Goal: Task Accomplishment & Management: Manage account settings

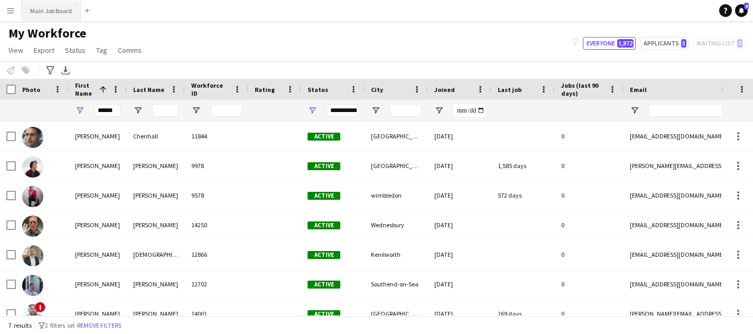
click at [69, 12] on button "Main Job Board Close" at bounding box center [51, 11] width 59 height 21
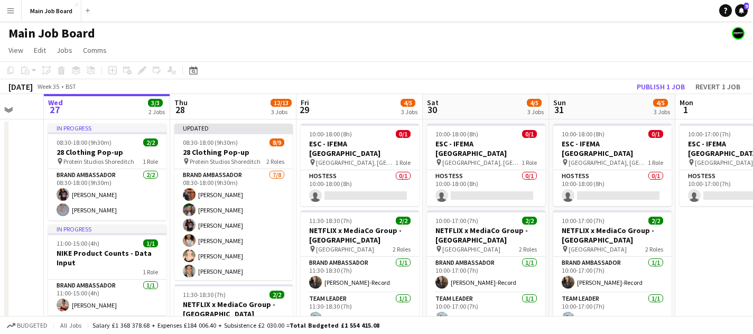
click at [16, 12] on button "Menu" at bounding box center [10, 10] width 21 height 21
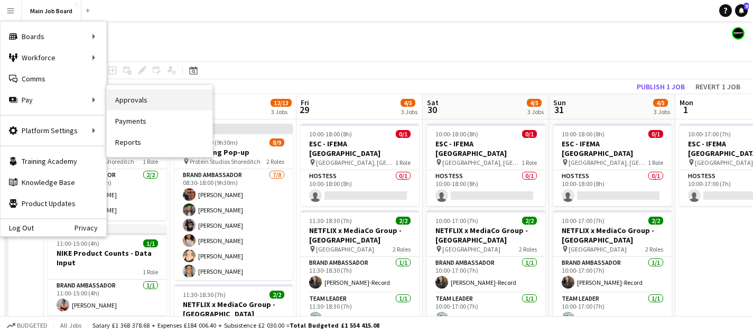
click at [145, 103] on link "Approvals" at bounding box center [160, 99] width 106 height 21
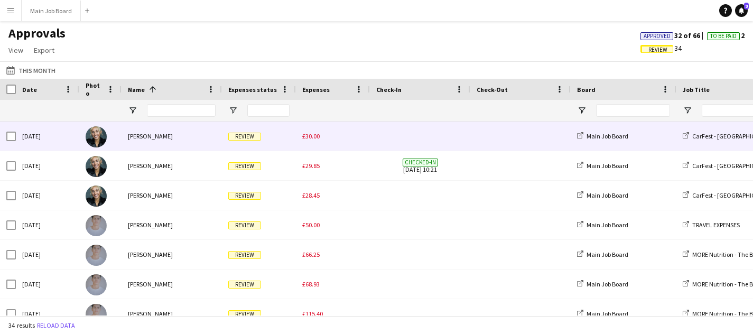
click at [315, 139] on span "£30.00" at bounding box center [310, 136] width 17 height 8
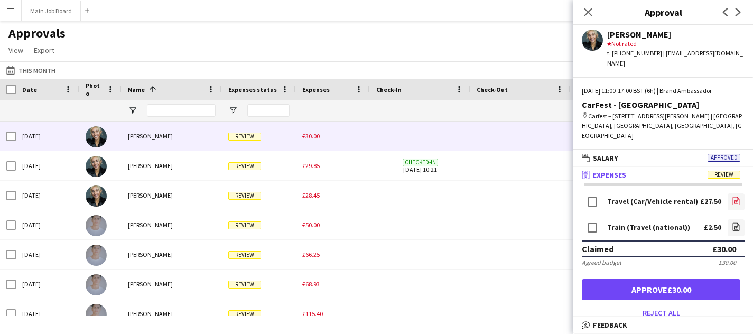
click at [735, 198] on icon "file-image" at bounding box center [736, 201] width 8 height 8
click at [736, 231] on app-icon "file-image" at bounding box center [736, 228] width 8 height 11
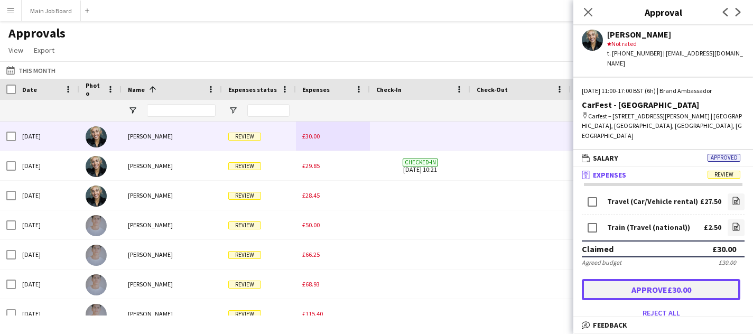
click at [653, 293] on button "Approve £30.00" at bounding box center [661, 289] width 159 height 21
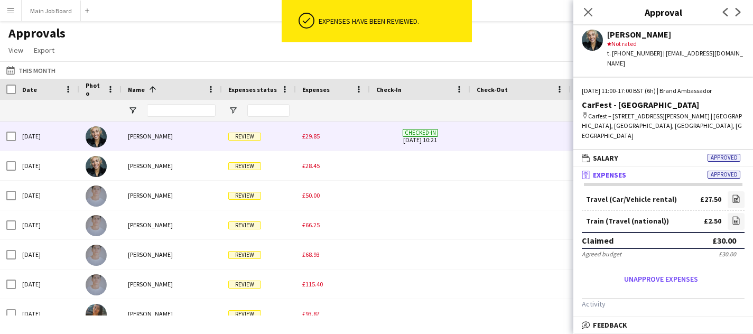
click at [307, 138] on span "£29.85" at bounding box center [310, 136] width 17 height 8
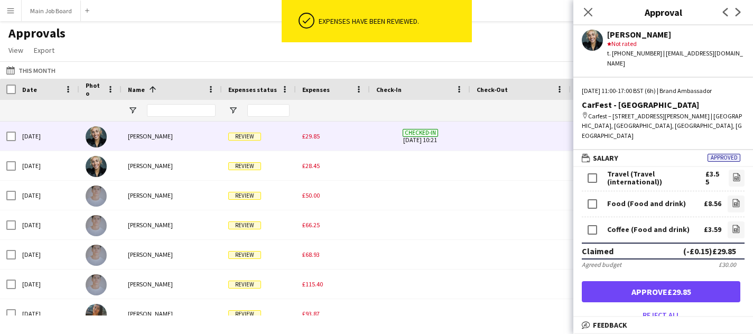
scroll to position [50, 0]
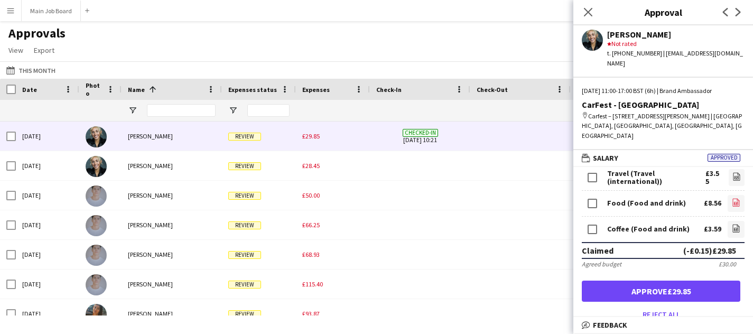
click at [733, 205] on icon "file-image" at bounding box center [736, 202] width 8 height 8
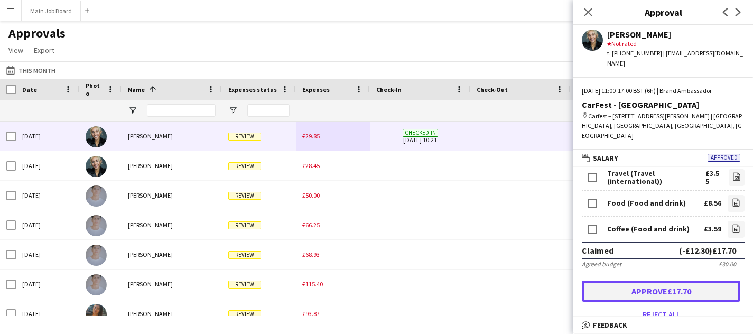
click at [645, 290] on button "Approve £17.70" at bounding box center [661, 291] width 159 height 21
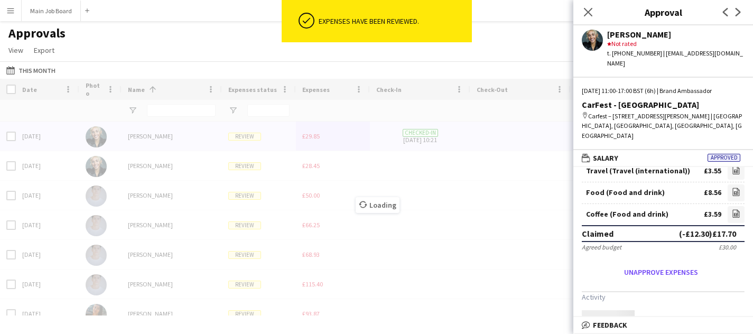
scroll to position [48, 0]
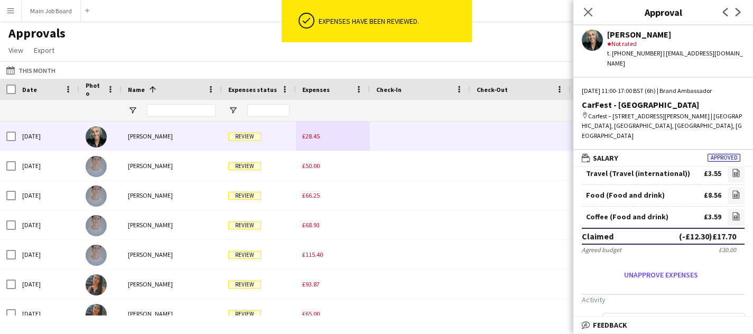
click at [312, 142] on div "£28.45" at bounding box center [333, 136] width 74 height 29
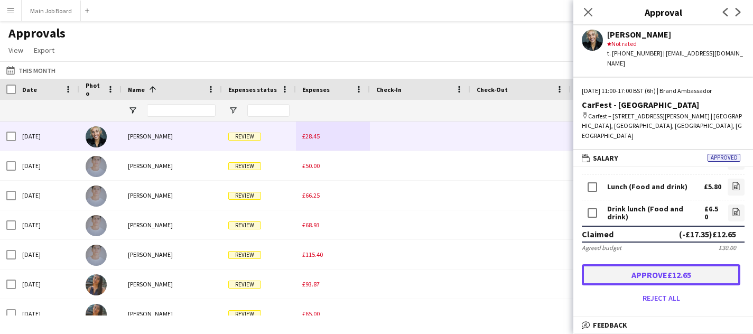
click at [647, 265] on button "Approve £12.65" at bounding box center [661, 274] width 159 height 21
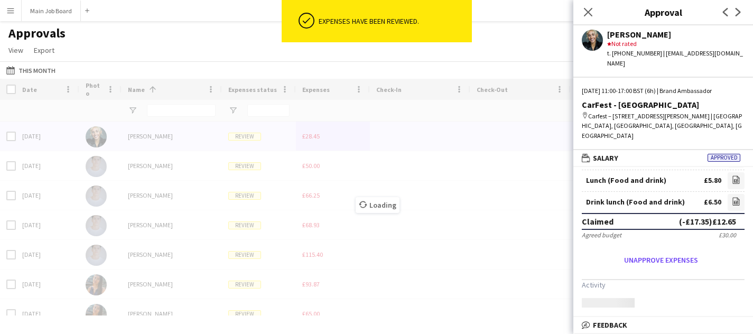
scroll to position [82, 0]
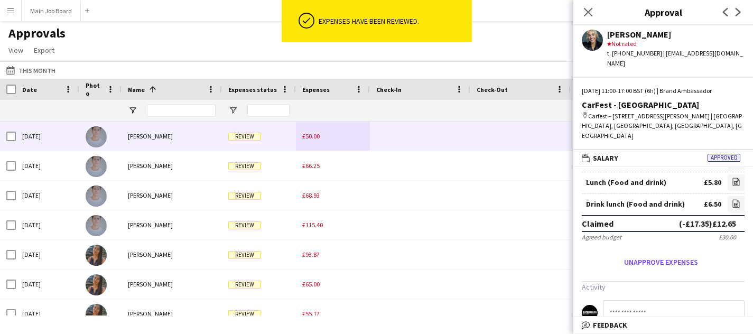
click at [311, 142] on div "£50.00" at bounding box center [333, 136] width 74 height 29
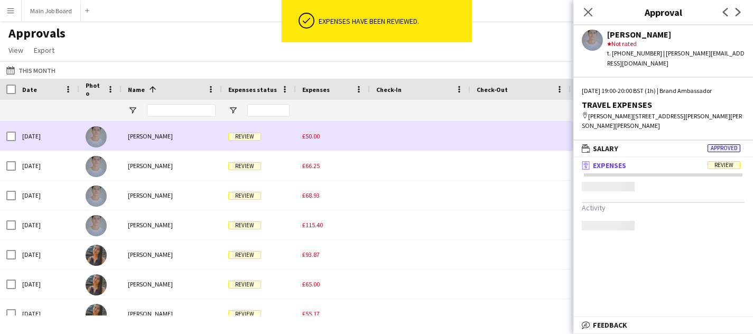
scroll to position [0, 0]
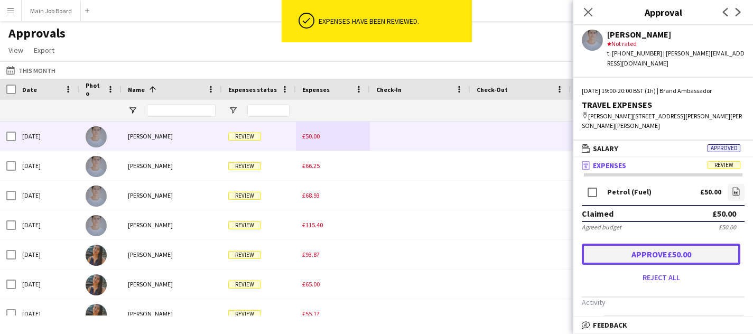
click at [644, 253] on button "Approve £50.00" at bounding box center [661, 254] width 159 height 21
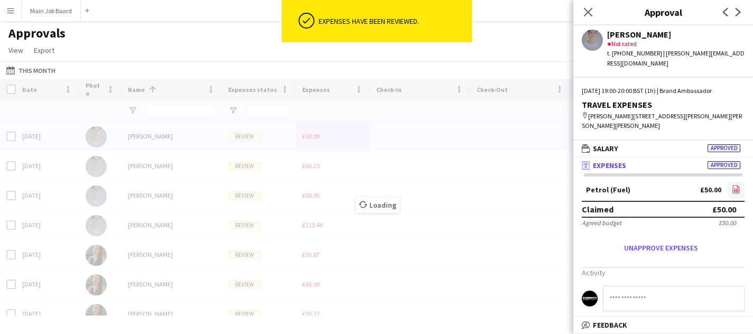
click at [739, 191] on icon "file-image" at bounding box center [736, 189] width 8 height 8
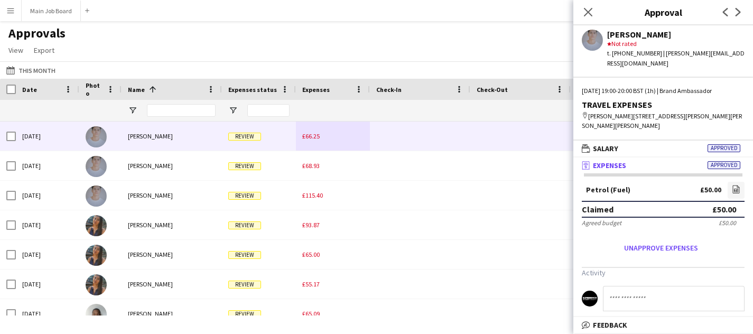
click at [298, 143] on div "£66.25" at bounding box center [333, 136] width 74 height 29
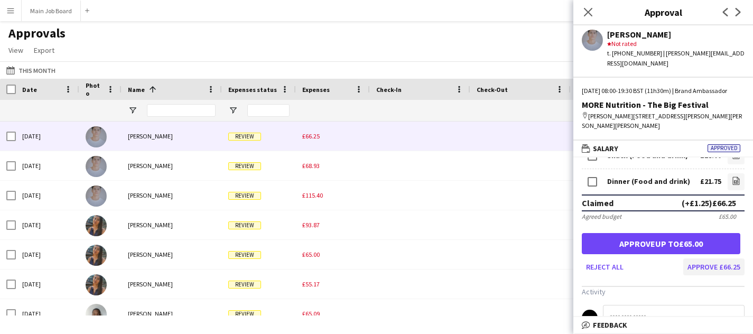
scroll to position [70, 0]
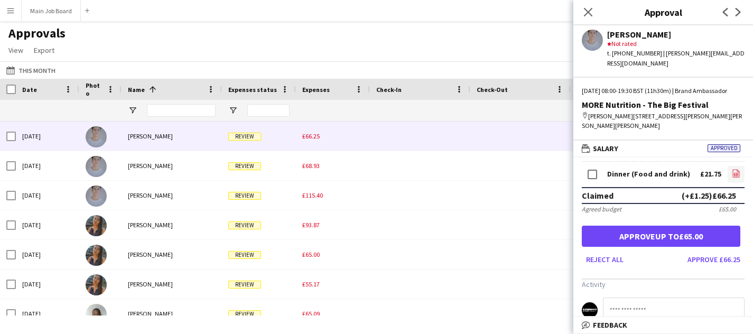
click at [736, 178] on icon "file-image" at bounding box center [736, 173] width 8 height 8
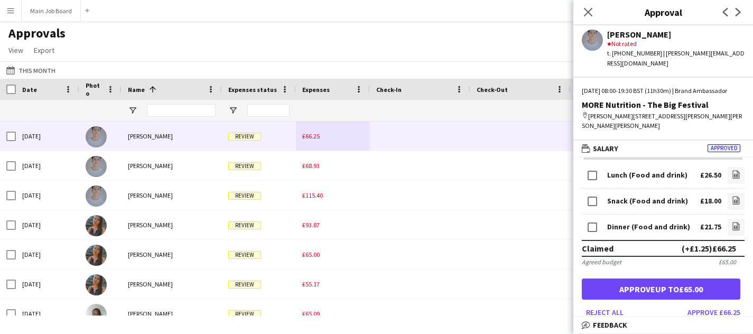
scroll to position [15, 0]
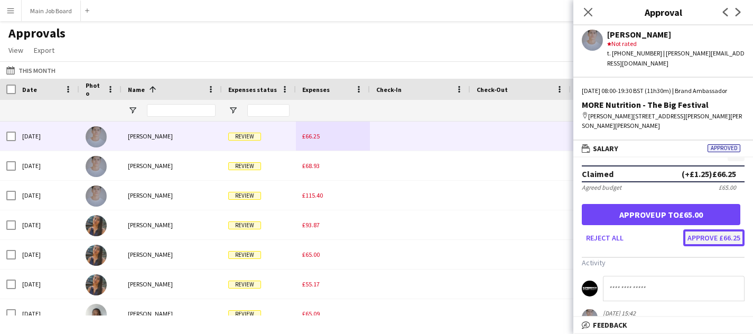
click at [706, 246] on button "Approve £66.25" at bounding box center [714, 237] width 61 height 17
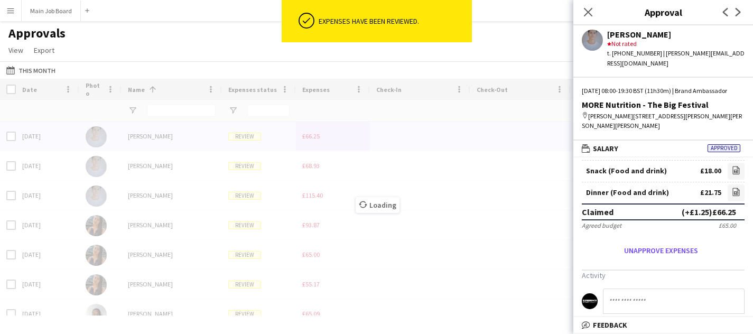
scroll to position [81, 0]
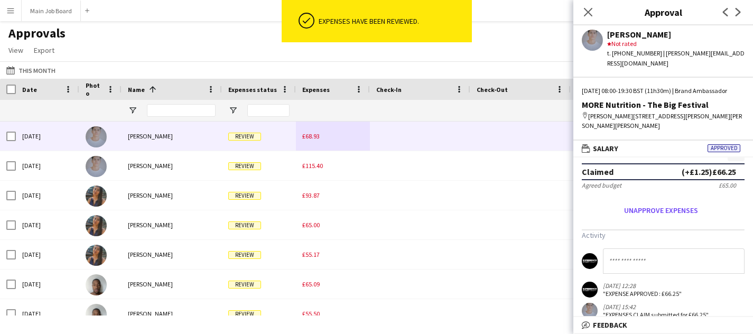
click at [315, 136] on span "£68.93" at bounding box center [310, 136] width 17 height 8
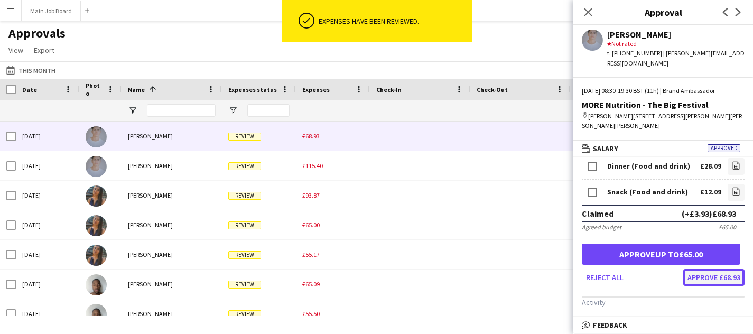
click at [710, 281] on button "Approve £68.93" at bounding box center [714, 277] width 61 height 17
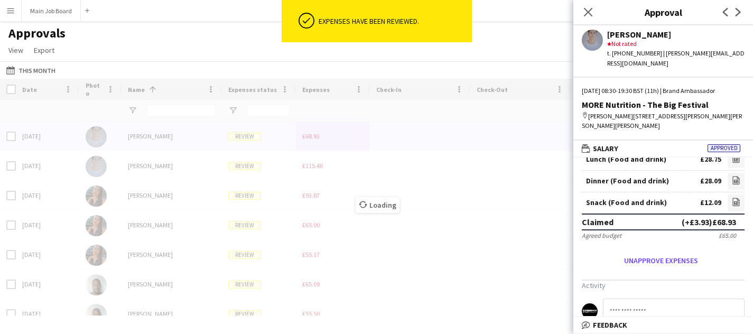
scroll to position [45, 0]
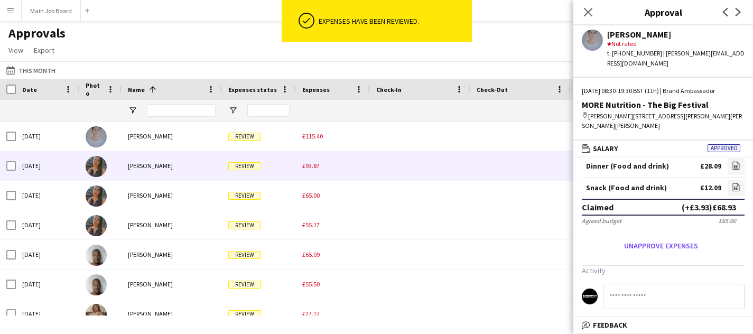
click at [306, 152] on div "£93.87" at bounding box center [333, 165] width 74 height 29
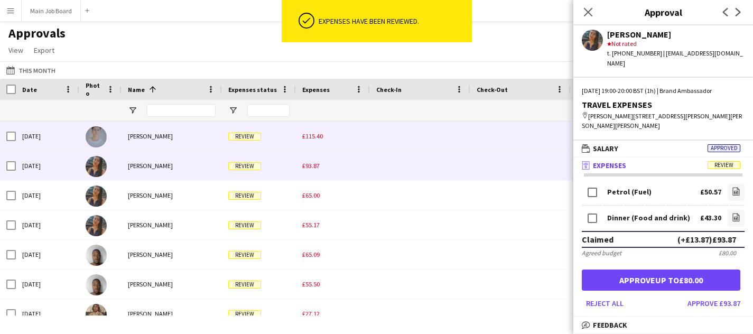
click at [306, 140] on span "£115.40" at bounding box center [312, 136] width 21 height 8
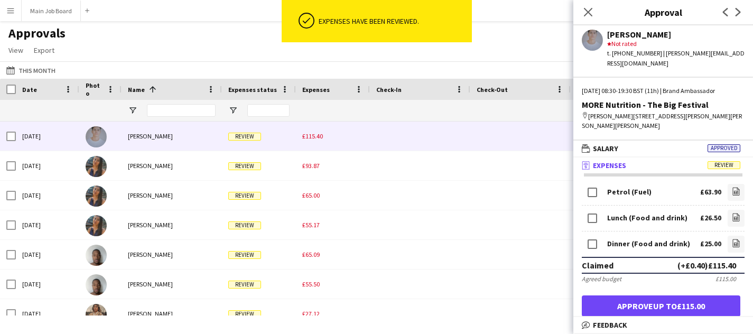
scroll to position [48, 0]
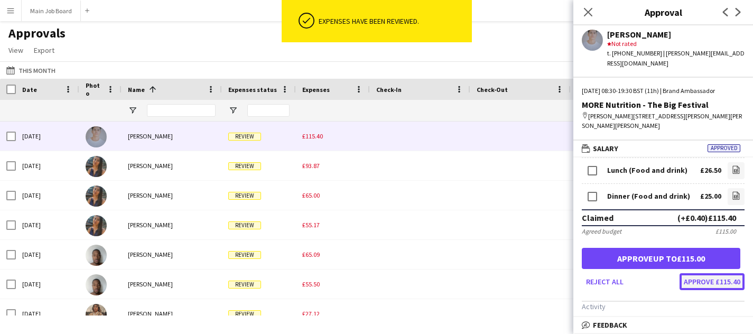
click at [712, 283] on button "Approve £115.40" at bounding box center [712, 281] width 65 height 17
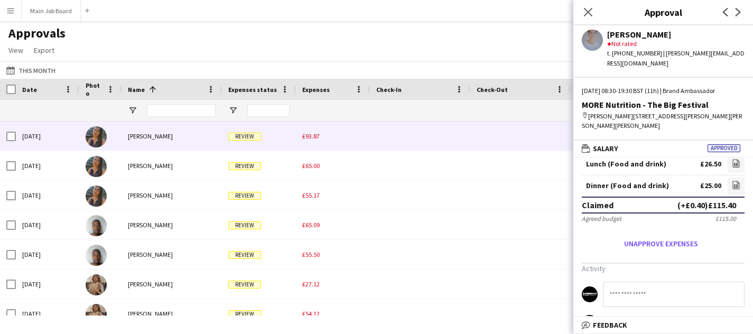
click at [314, 142] on div "£93.87" at bounding box center [333, 136] width 74 height 29
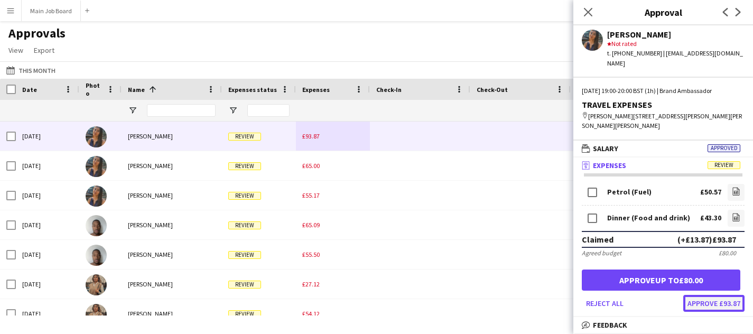
click at [720, 303] on button "Approve £93.87" at bounding box center [714, 303] width 61 height 17
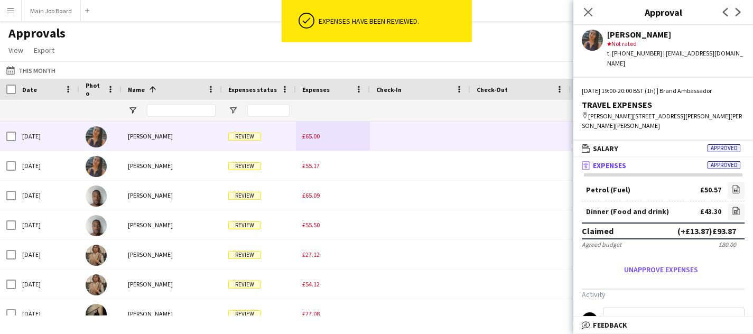
click at [308, 135] on span "£65.00" at bounding box center [310, 136] width 17 height 8
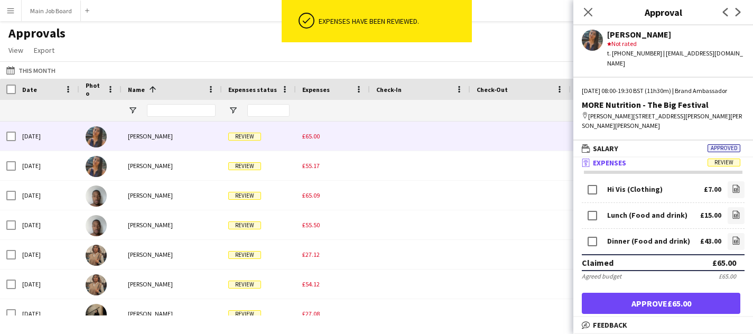
scroll to position [13, 0]
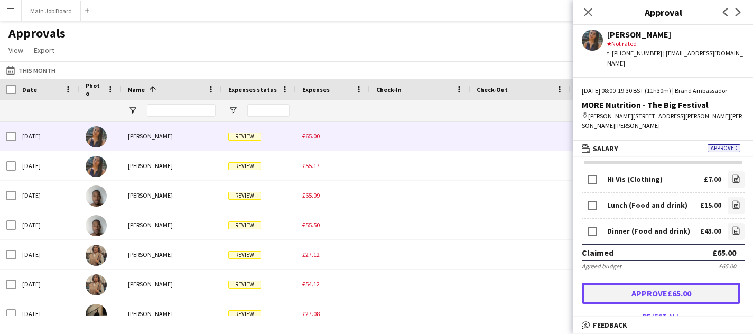
click at [677, 304] on button "Approve £65.00" at bounding box center [661, 293] width 159 height 21
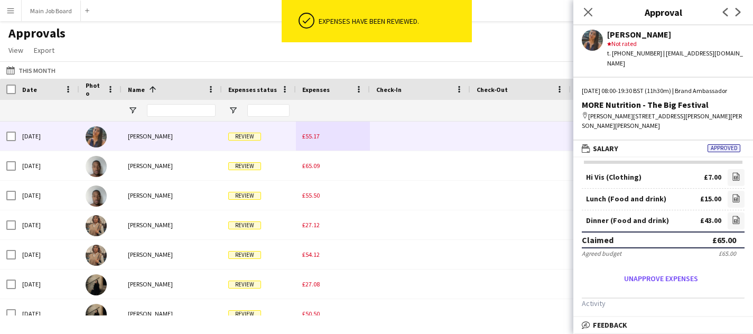
click at [312, 141] on div "£55.17" at bounding box center [333, 136] width 74 height 29
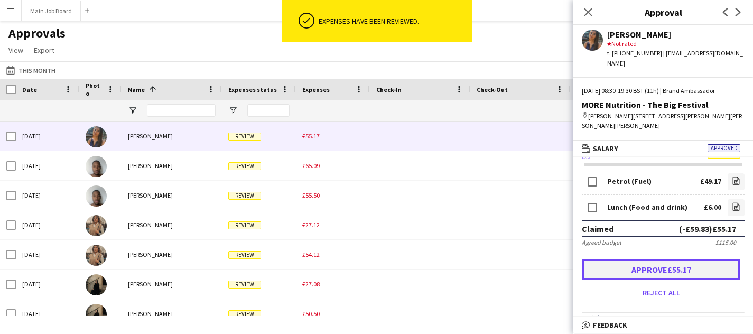
click at [659, 272] on button "Approve £55.17" at bounding box center [661, 269] width 159 height 21
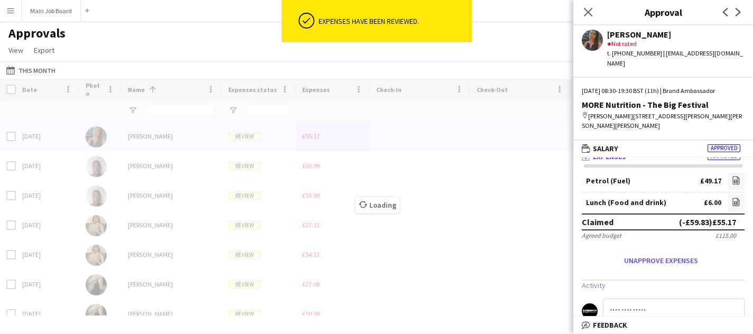
scroll to position [11, 0]
click at [734, 181] on icon "file-image" at bounding box center [736, 178] width 8 height 8
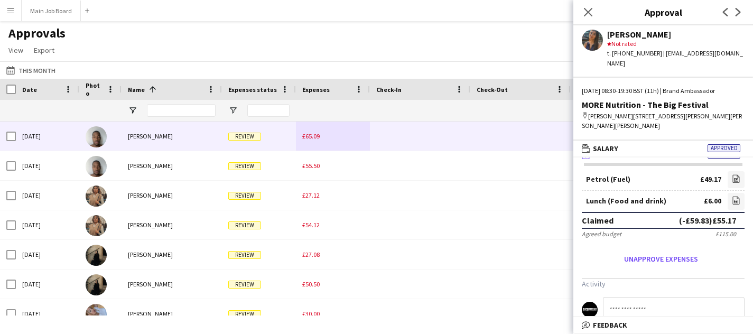
click at [301, 132] on div "£65.09" at bounding box center [333, 136] width 74 height 29
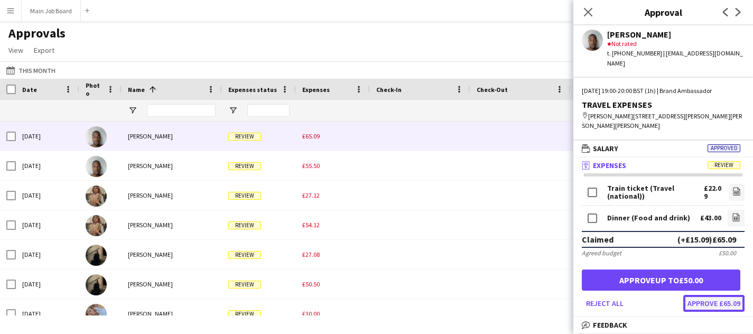
click at [709, 311] on button "Approve £65.09" at bounding box center [714, 303] width 61 height 17
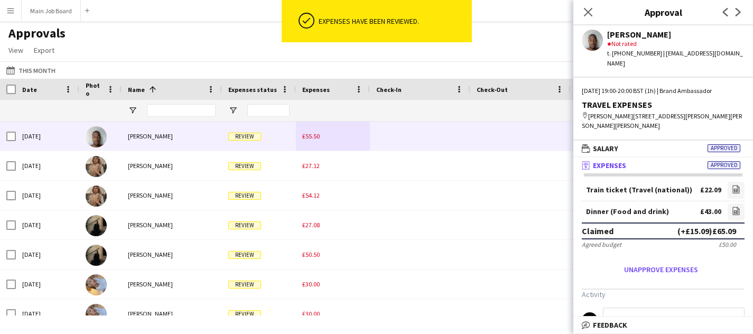
click at [314, 141] on div "£55.50" at bounding box center [333, 136] width 74 height 29
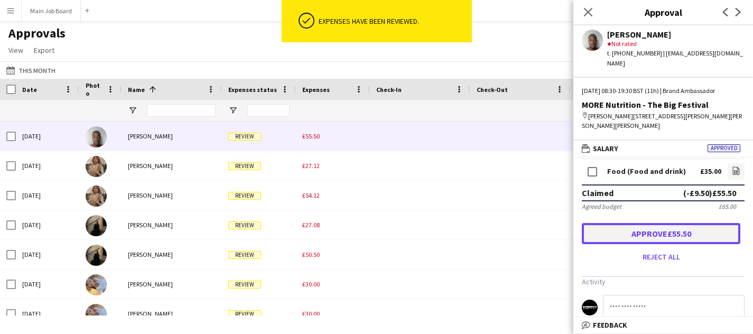
click at [700, 244] on button "Approve £55.50" at bounding box center [661, 233] width 159 height 21
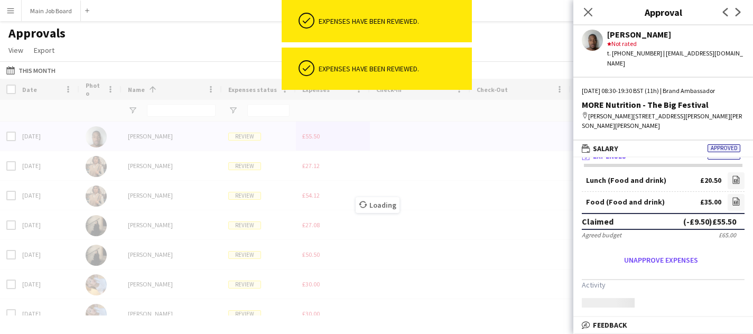
scroll to position [47, 0]
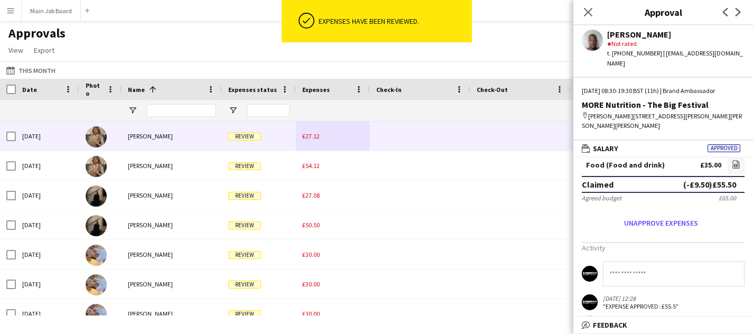
click at [318, 136] on span "£27.12" at bounding box center [310, 136] width 17 height 8
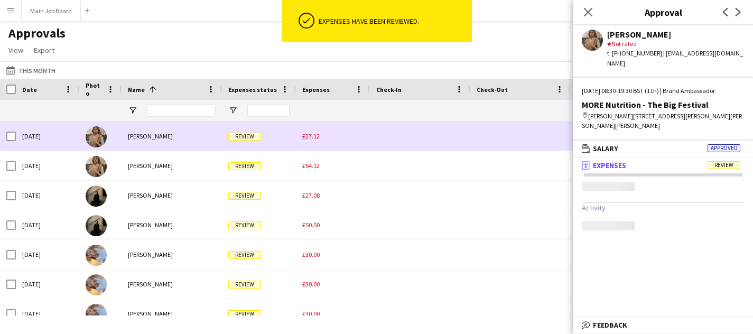
scroll to position [0, 0]
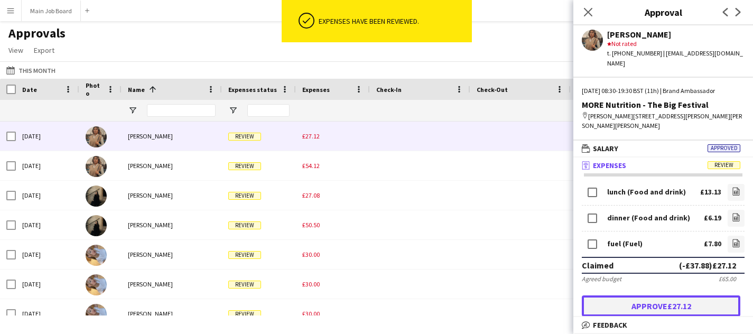
click at [656, 307] on button "Approve £27.12" at bounding box center [661, 306] width 159 height 21
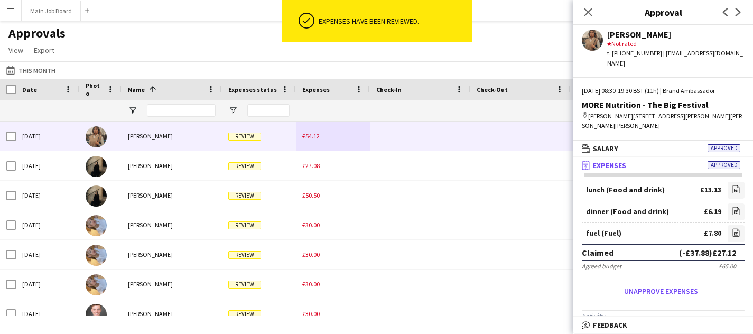
click at [306, 140] on span "£54.12" at bounding box center [310, 136] width 17 height 8
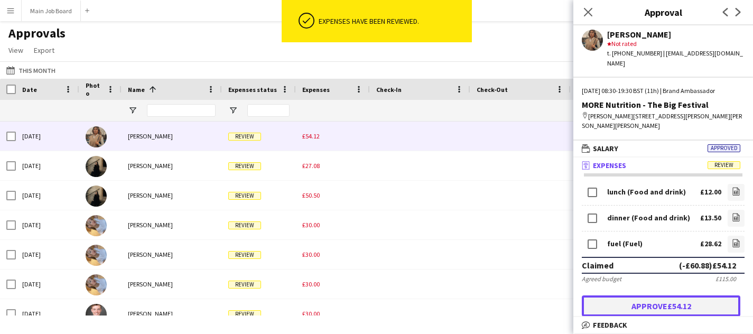
click at [684, 316] on button "Approve £54.12" at bounding box center [661, 306] width 159 height 21
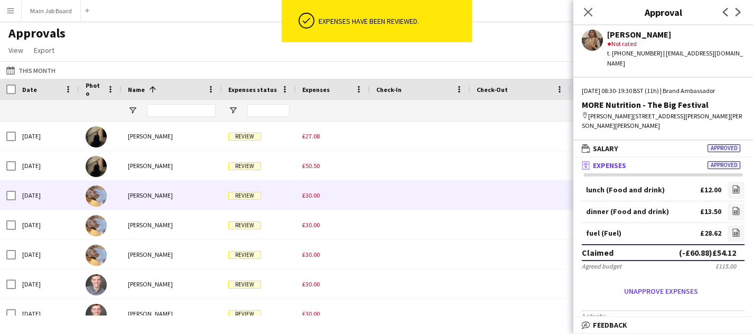
click at [304, 198] on span "£30.00" at bounding box center [310, 195] width 17 height 8
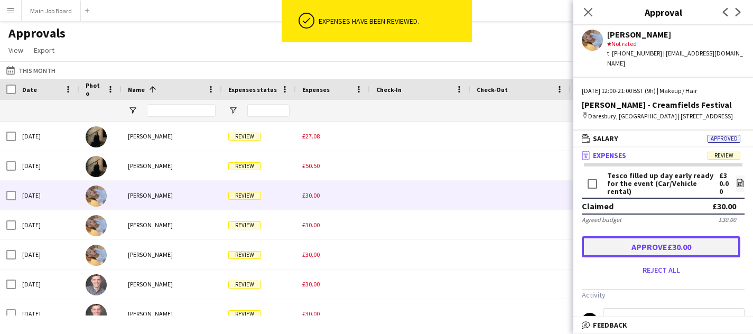
click at [699, 255] on button "Approve £30.00" at bounding box center [661, 246] width 159 height 21
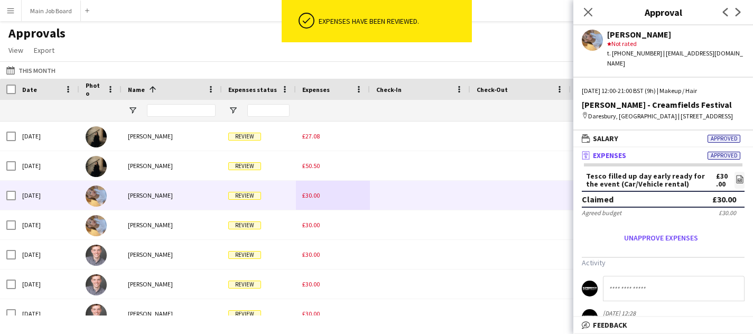
click at [320, 191] on div "£30.00" at bounding box center [333, 195] width 74 height 29
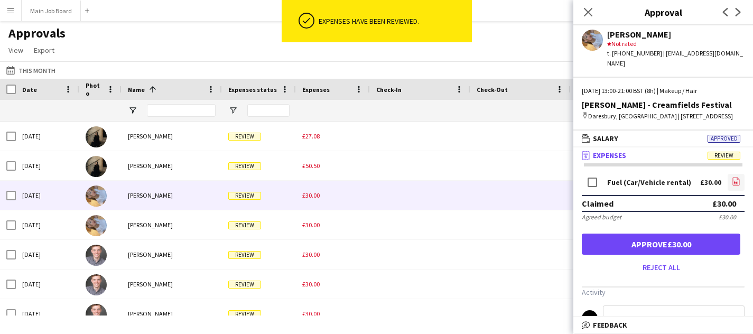
click at [744, 188] on link "file-image" at bounding box center [736, 182] width 17 height 17
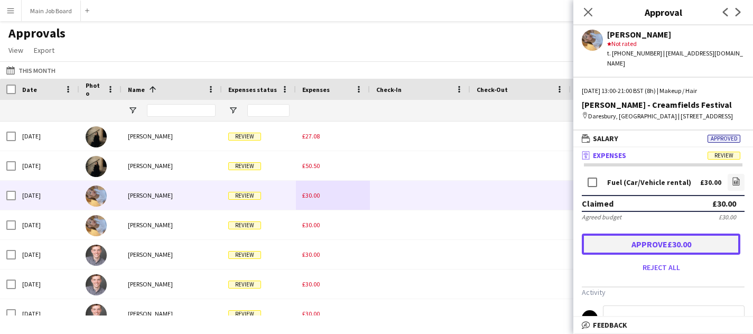
click at [694, 255] on button "Approve £30.00" at bounding box center [661, 244] width 159 height 21
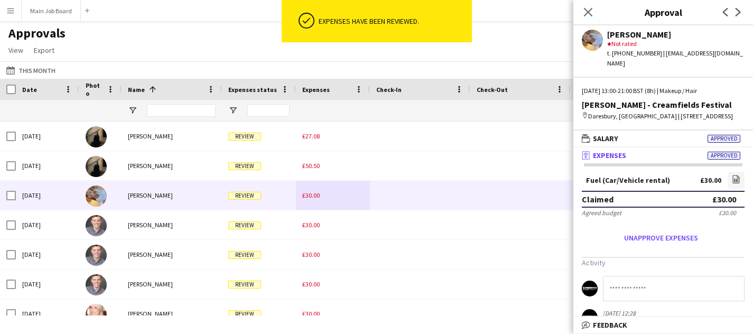
click at [315, 195] on span "£30.00" at bounding box center [310, 195] width 17 height 8
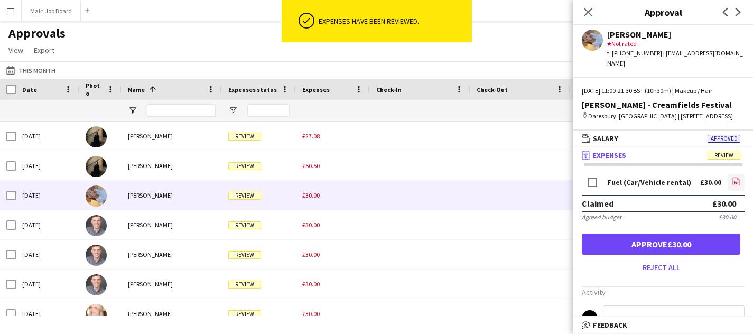
click at [732, 186] on icon "file-image" at bounding box center [736, 181] width 8 height 8
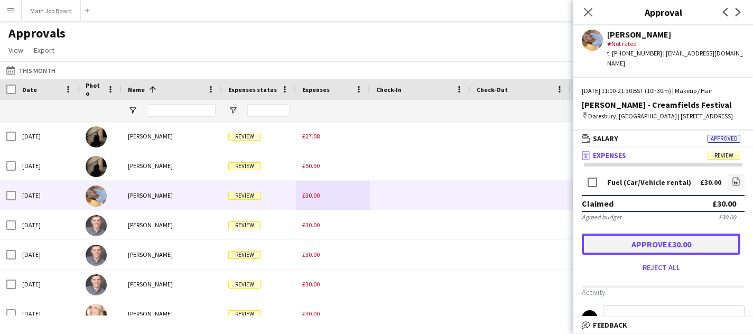
click at [658, 255] on button "Approve £30.00" at bounding box center [661, 244] width 159 height 21
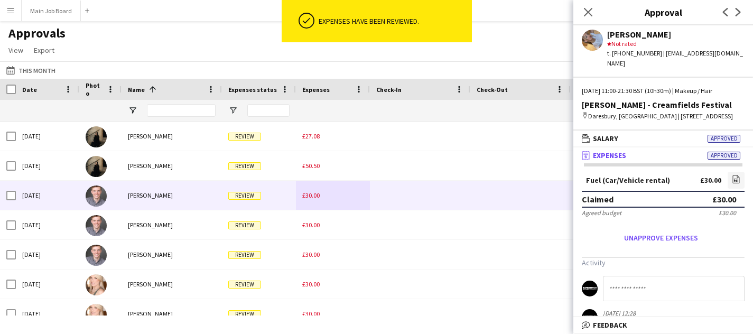
click at [305, 197] on span "£30.00" at bounding box center [310, 195] width 17 height 8
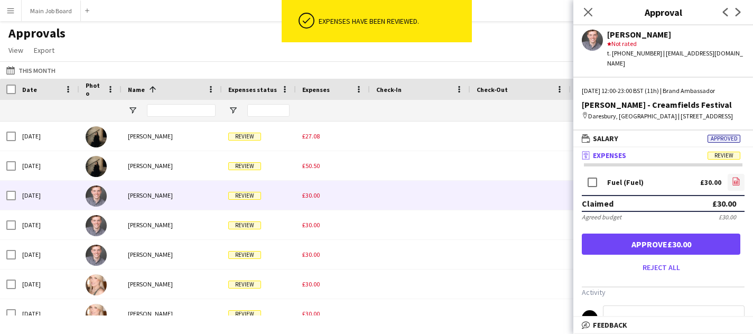
click at [739, 187] on app-icon "file-image" at bounding box center [736, 182] width 8 height 11
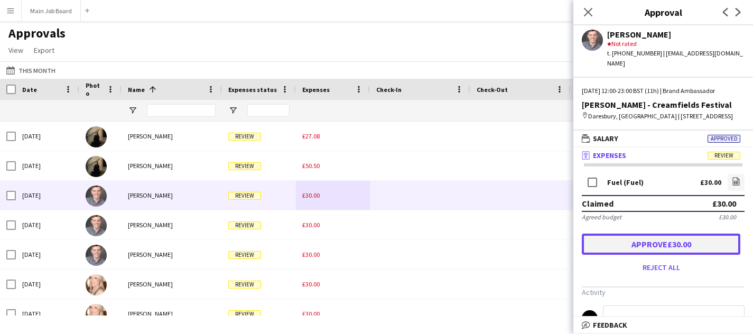
click at [692, 237] on button "Approve £30.00" at bounding box center [661, 244] width 159 height 21
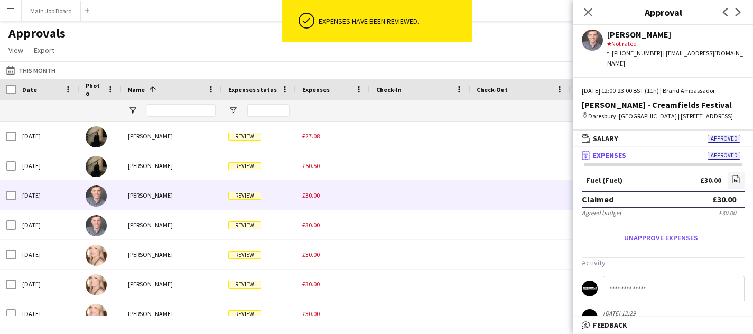
click at [318, 192] on span "£30.00" at bounding box center [310, 195] width 17 height 8
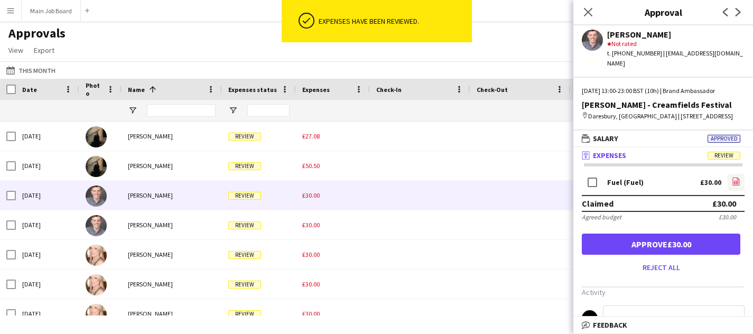
click at [733, 188] on link "file-image" at bounding box center [736, 182] width 17 height 17
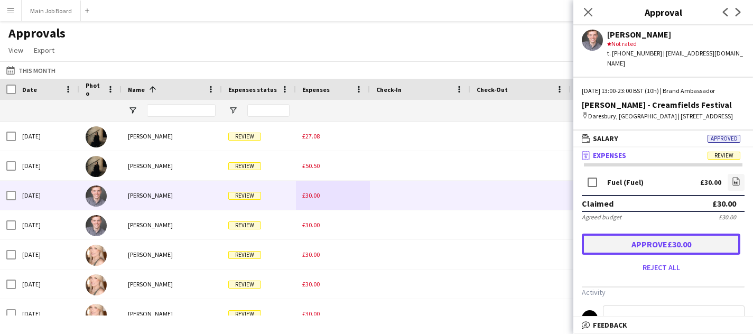
click at [633, 243] on button "Approve £30.00" at bounding box center [661, 244] width 159 height 21
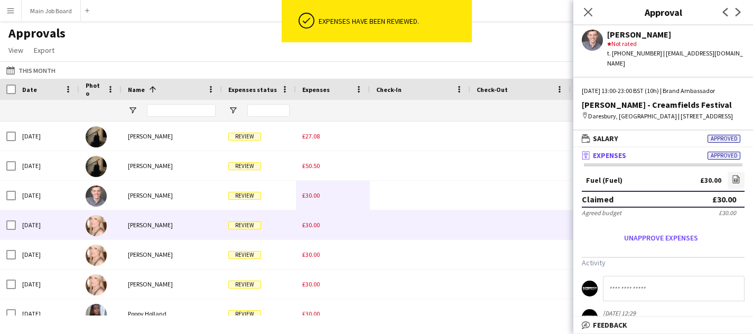
click at [317, 207] on div "£30.00" at bounding box center [333, 195] width 74 height 29
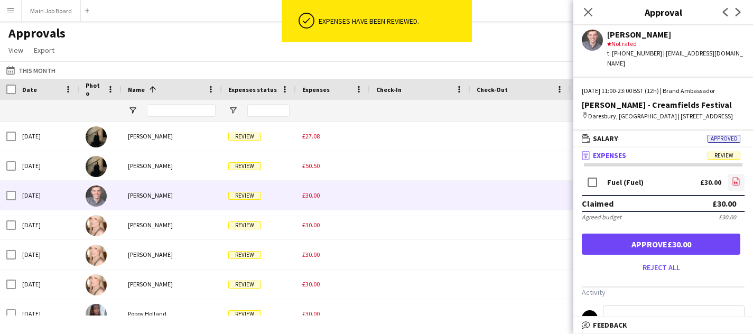
click at [740, 183] on icon "file-image" at bounding box center [736, 181] width 8 height 8
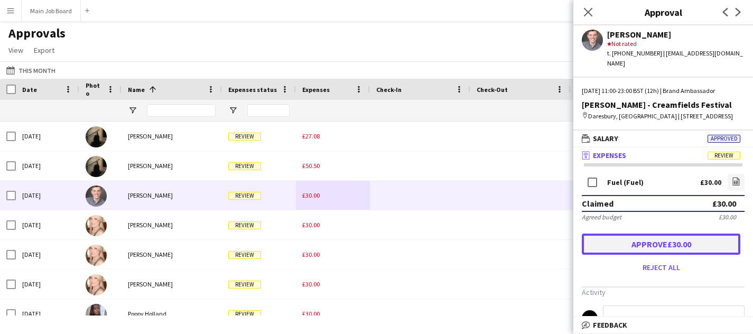
click at [657, 248] on button "Approve £30.00" at bounding box center [661, 244] width 159 height 21
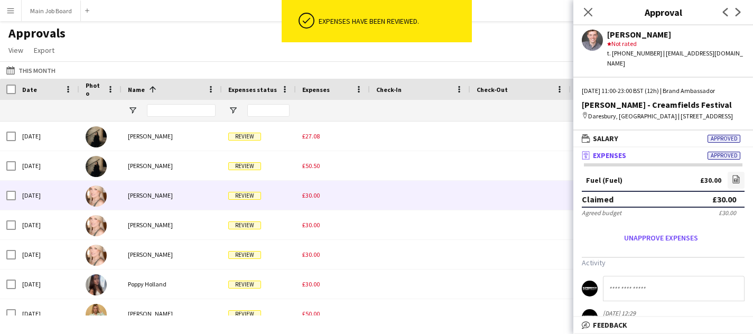
click at [310, 195] on span "£30.00" at bounding box center [310, 195] width 17 height 8
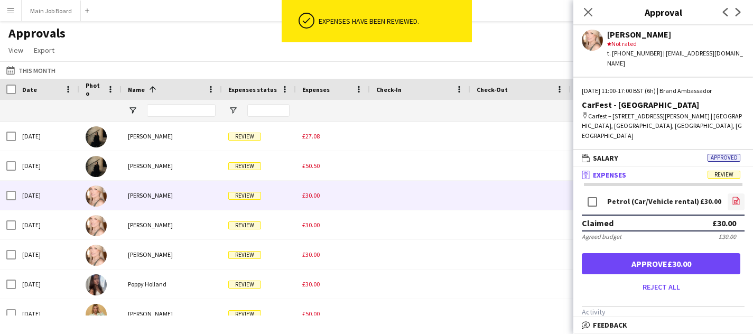
click at [735, 197] on icon "file-image" at bounding box center [736, 201] width 8 height 8
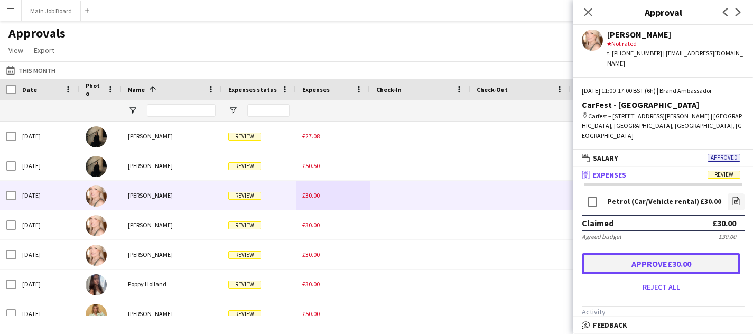
click at [655, 260] on button "Approve £30.00" at bounding box center [661, 263] width 159 height 21
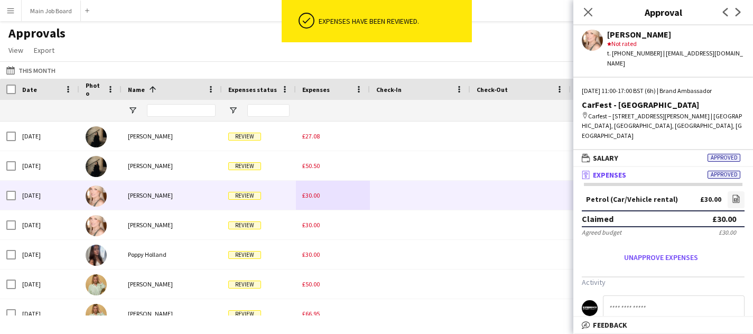
click at [310, 200] on div "£30.00" at bounding box center [333, 195] width 74 height 29
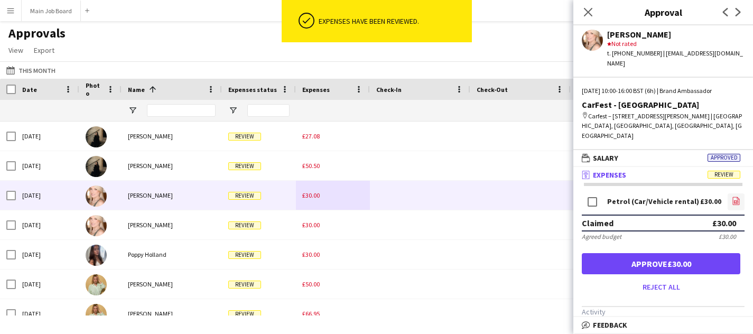
click at [736, 197] on icon "file-image" at bounding box center [736, 201] width 8 height 8
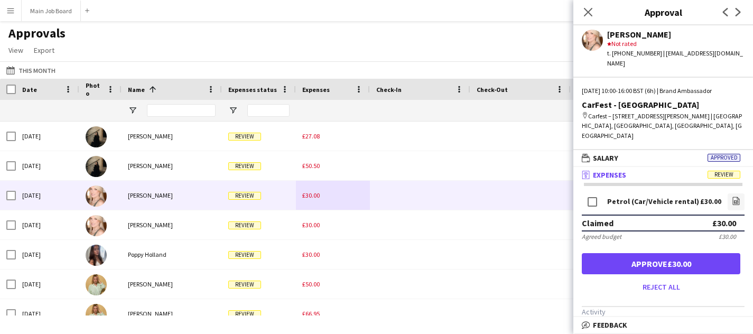
click at [614, 266] on form "Petrol (Car/Vehicle rental) £30.00 file-image Claimed £30.00 Agreed budget £30.…" at bounding box center [664, 243] width 180 height 104
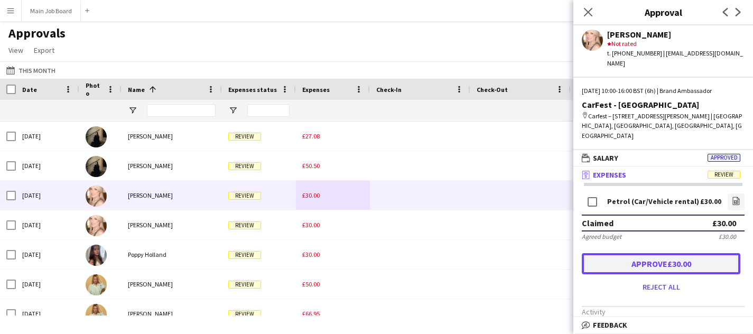
click at [610, 258] on button "Approve £30.00" at bounding box center [661, 263] width 159 height 21
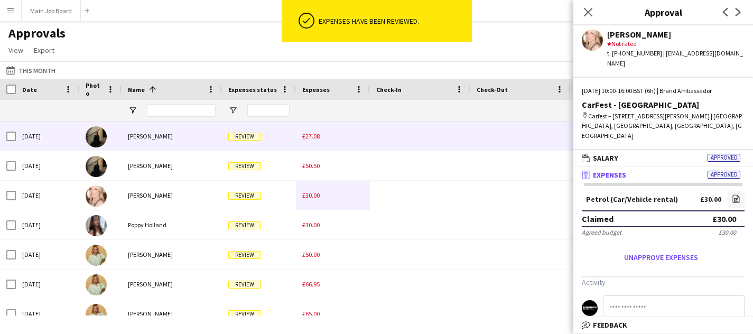
click at [315, 136] on span "£27.08" at bounding box center [310, 136] width 17 height 8
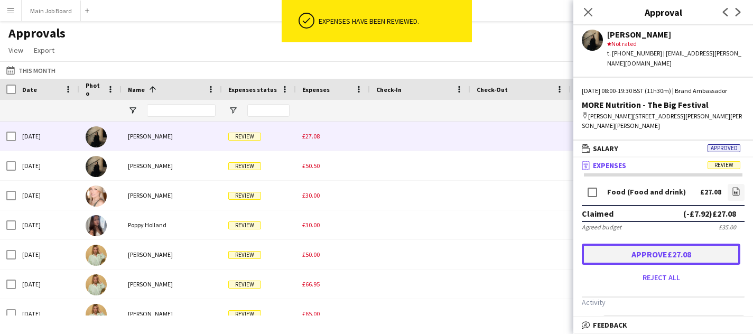
click at [693, 260] on button "Approve £27.08" at bounding box center [661, 254] width 159 height 21
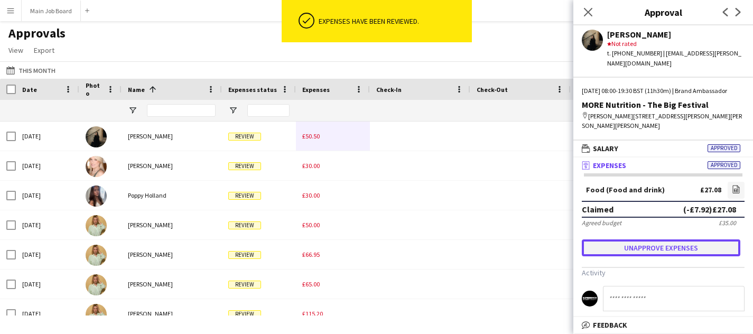
click at [652, 256] on button "Unapprove expenses" at bounding box center [661, 247] width 159 height 17
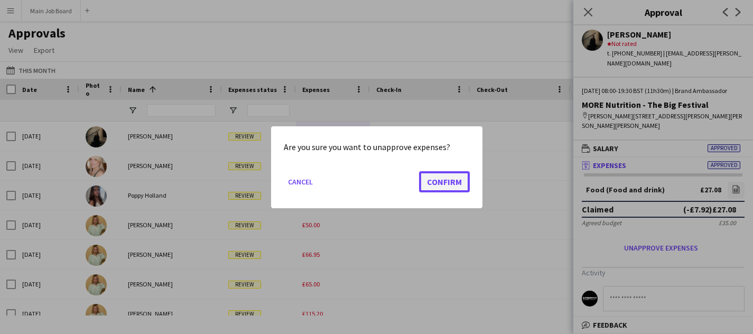
click at [453, 179] on button "Confirm" at bounding box center [444, 181] width 51 height 21
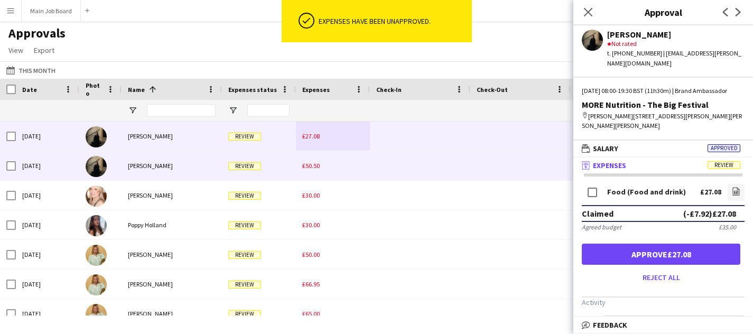
click at [310, 165] on span "£50.50" at bounding box center [310, 166] width 17 height 8
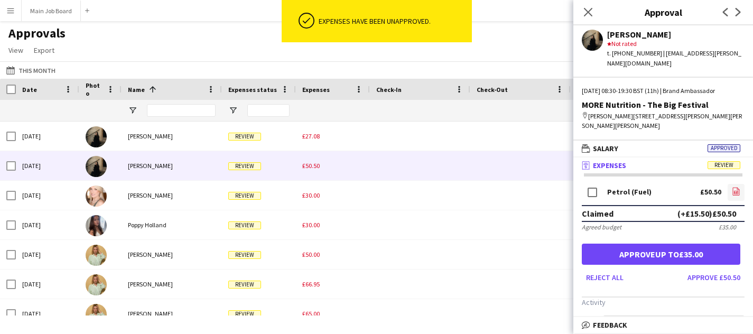
click at [741, 189] on link "file-image" at bounding box center [736, 192] width 17 height 17
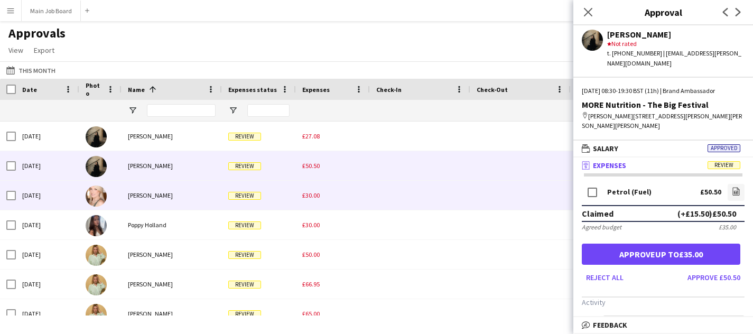
click at [312, 205] on div "£30.00" at bounding box center [333, 195] width 74 height 29
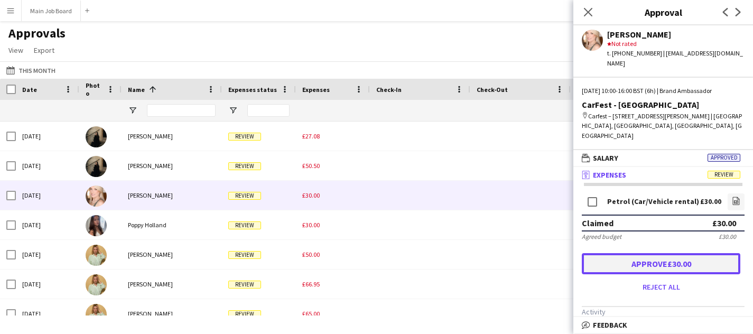
click at [652, 255] on button "Approve £30.00" at bounding box center [661, 263] width 159 height 21
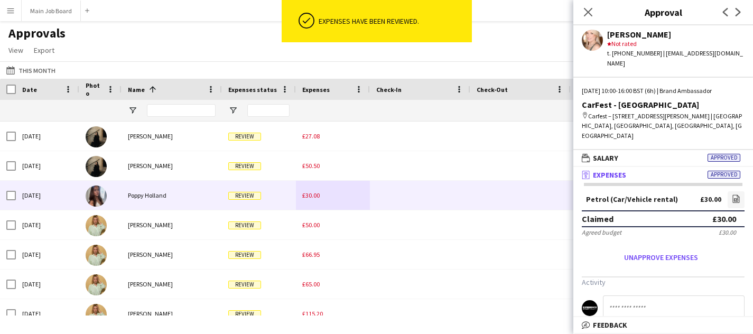
click at [312, 200] on div "£30.00" at bounding box center [333, 195] width 74 height 29
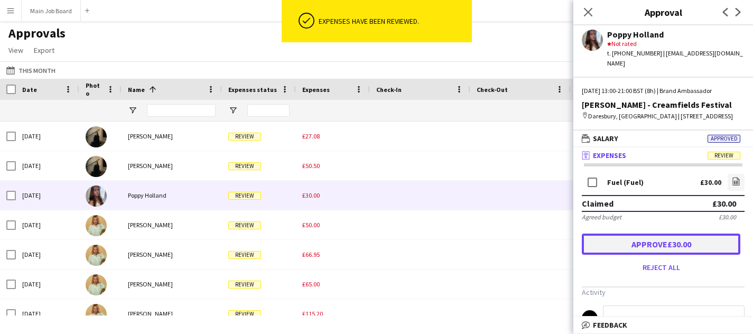
click at [648, 241] on button "Approve £30.00" at bounding box center [661, 244] width 159 height 21
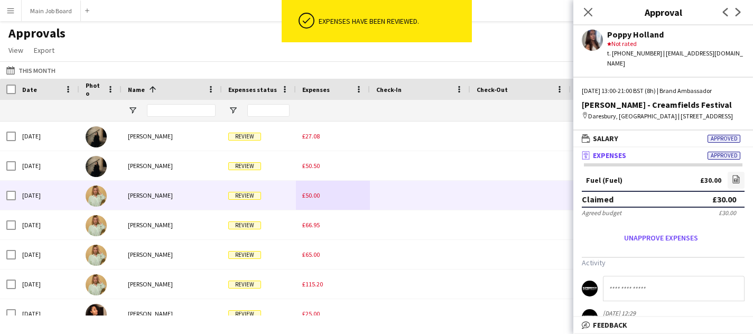
click at [320, 191] on div "£50.00" at bounding box center [333, 195] width 74 height 29
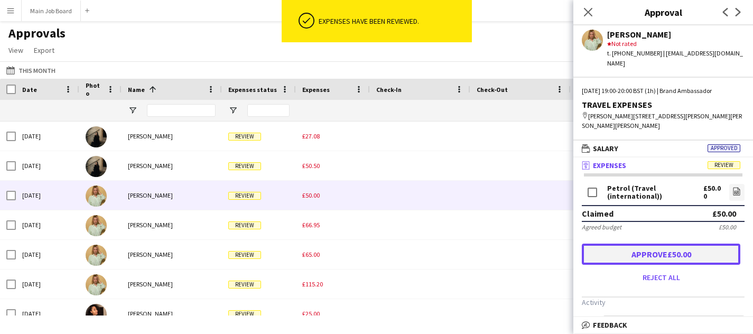
click at [689, 244] on button "Approve £50.00" at bounding box center [661, 254] width 159 height 21
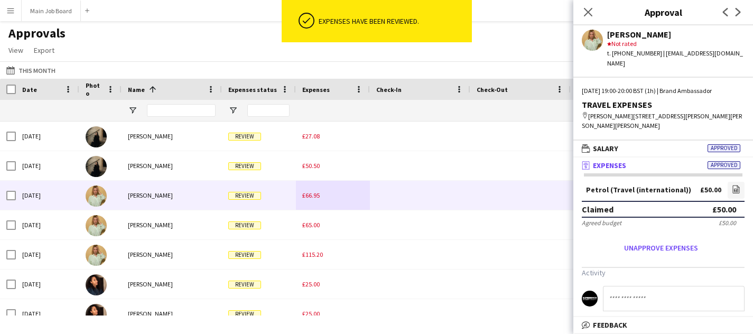
click at [315, 188] on div "£66.95" at bounding box center [333, 195] width 74 height 29
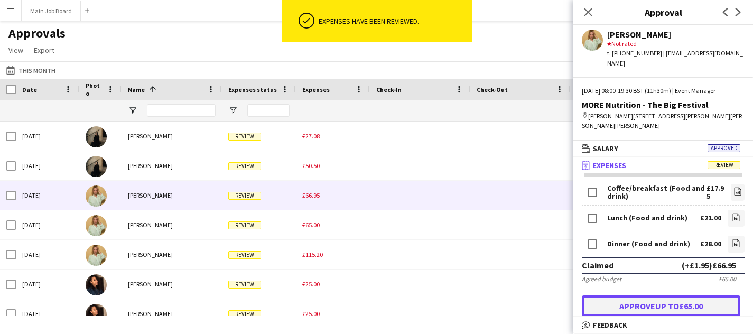
click at [699, 298] on button "Approve up to £65.00" at bounding box center [661, 306] width 159 height 21
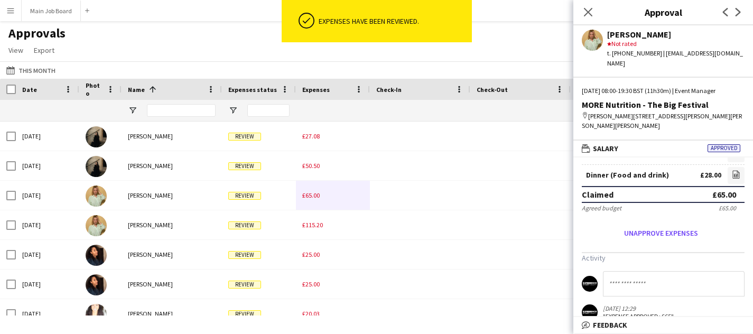
scroll to position [70, 0]
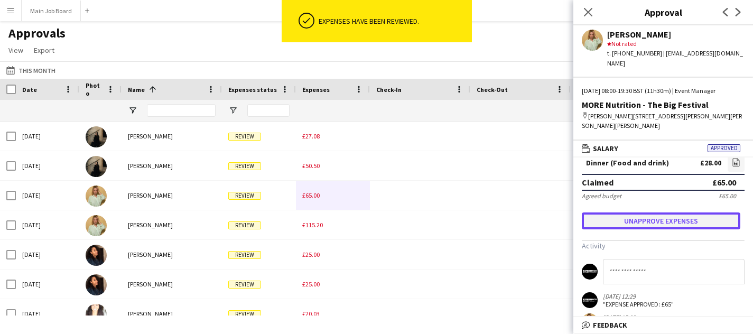
click at [666, 218] on button "Unapprove expenses" at bounding box center [661, 221] width 159 height 17
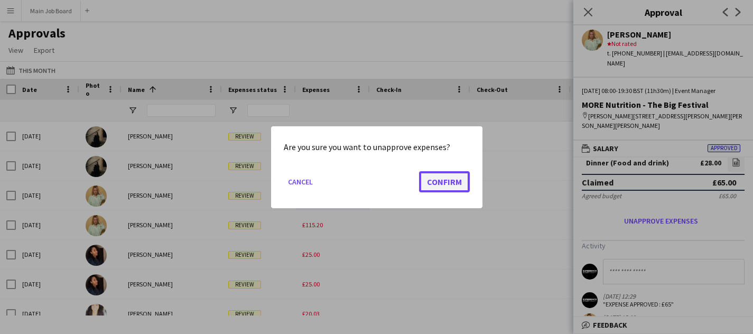
click at [452, 185] on button "Confirm" at bounding box center [444, 181] width 51 height 21
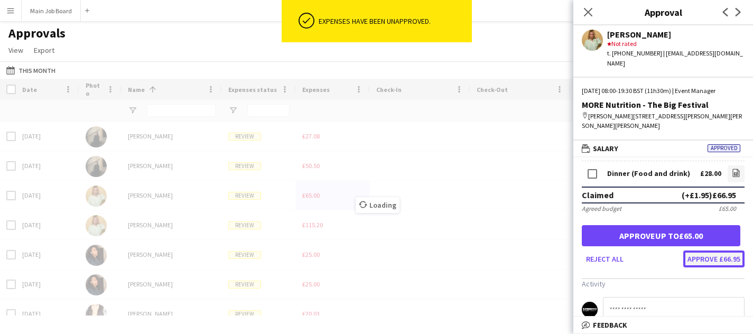
click at [726, 255] on button "Approve £66.95" at bounding box center [714, 259] width 61 height 17
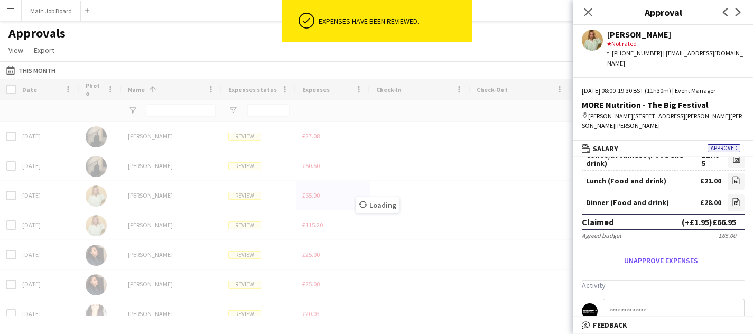
scroll to position [66, 0]
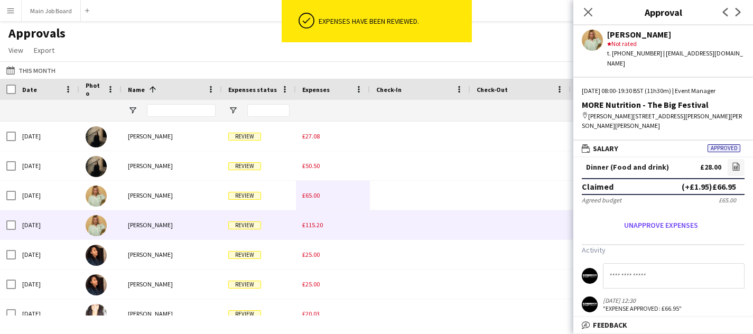
click at [321, 228] on span "£115.20" at bounding box center [312, 225] width 21 height 8
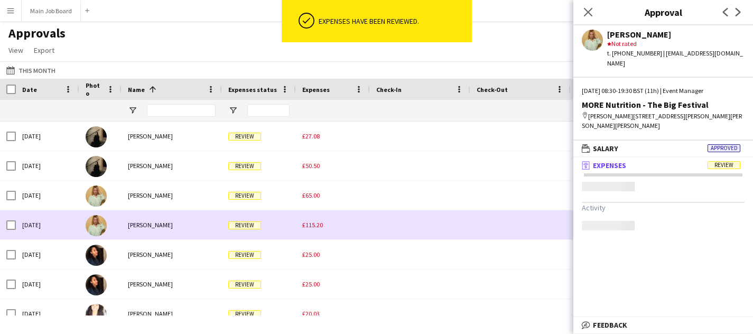
scroll to position [0, 0]
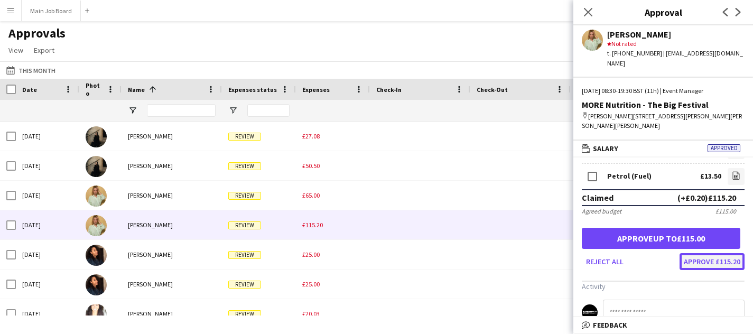
click at [715, 265] on button "Approve £115.20" at bounding box center [712, 261] width 65 height 17
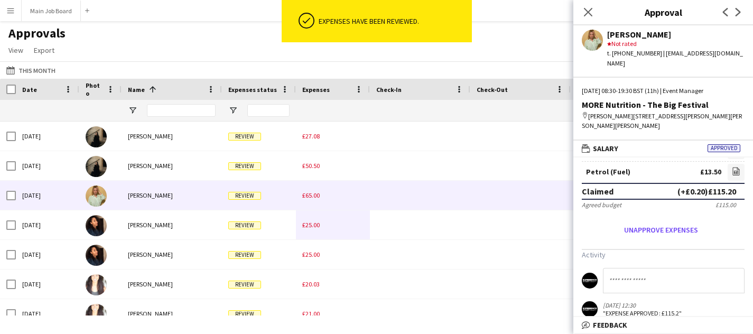
scroll to position [13, 0]
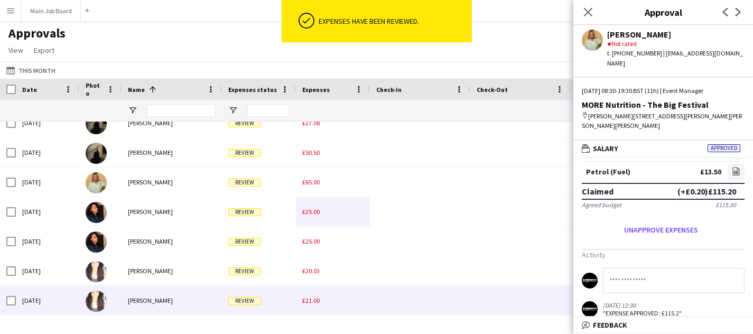
click at [316, 294] on div "£21.00" at bounding box center [333, 300] width 74 height 29
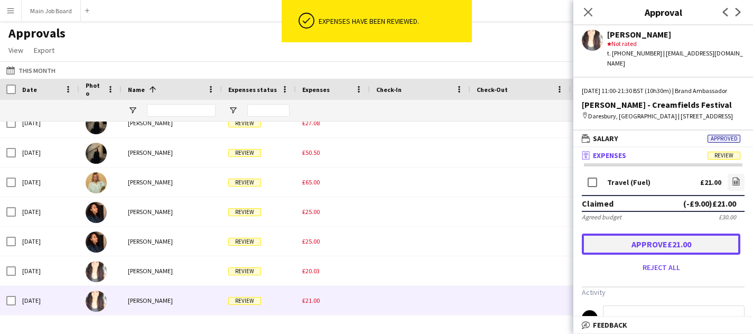
click at [653, 252] on button "Approve £21.00" at bounding box center [661, 244] width 159 height 21
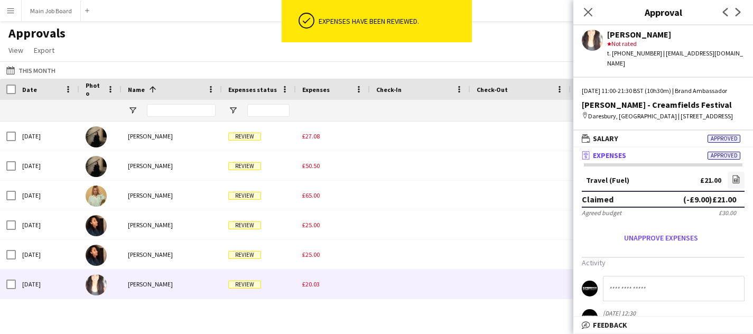
click at [315, 280] on div "£20.03" at bounding box center [333, 284] width 74 height 29
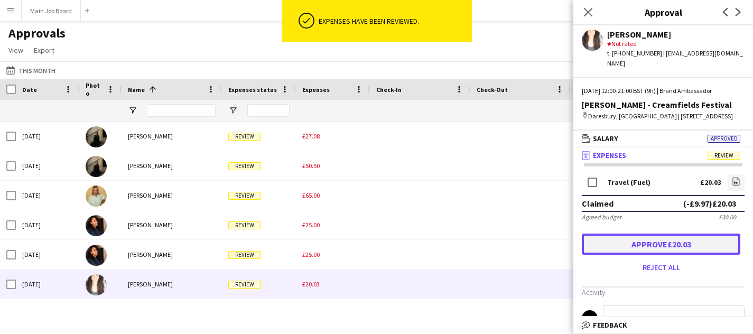
click at [624, 246] on button "Approve £20.03" at bounding box center [661, 244] width 159 height 21
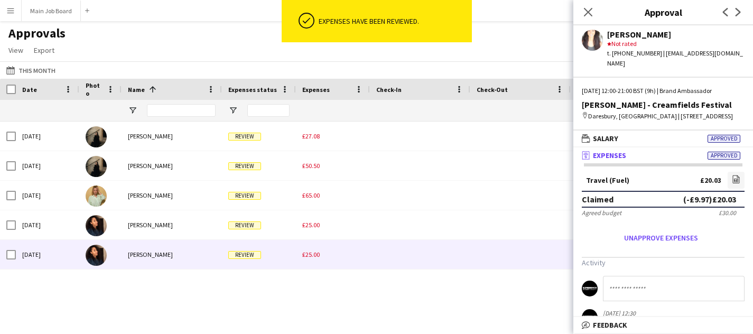
click at [308, 247] on div "£25.00" at bounding box center [333, 254] width 74 height 29
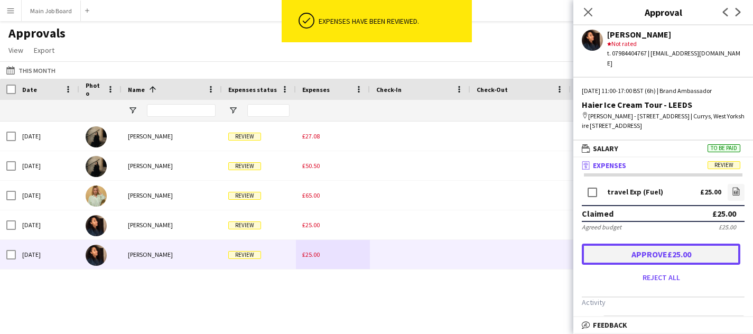
click at [688, 262] on button "Approve £25.00" at bounding box center [661, 254] width 159 height 21
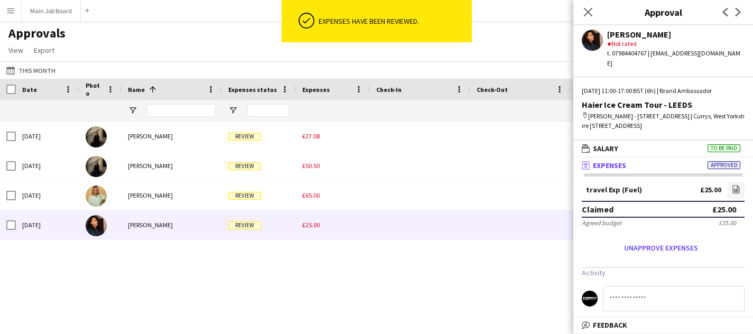
click at [299, 234] on div "£25.00" at bounding box center [333, 224] width 74 height 29
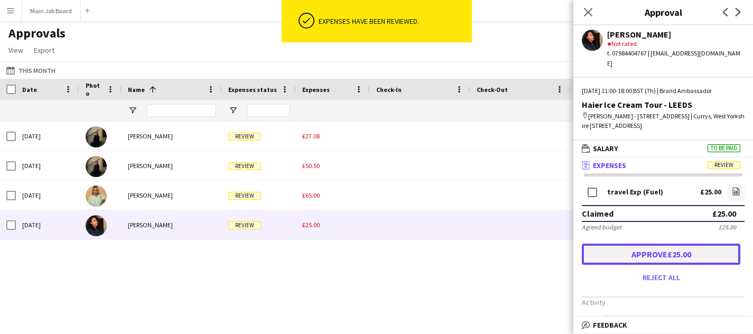
click at [655, 257] on button "Approve £25.00" at bounding box center [661, 254] width 159 height 21
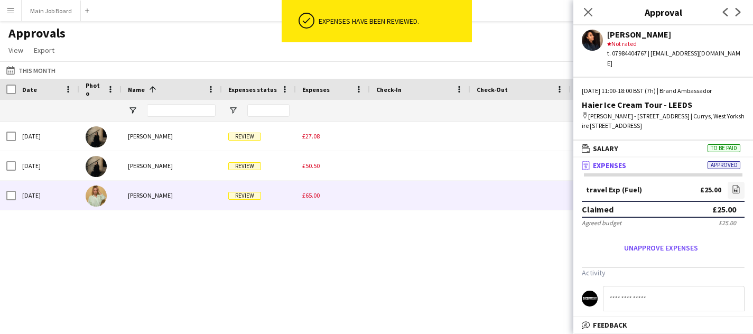
click at [320, 196] on div "£65.00" at bounding box center [333, 195] width 74 height 29
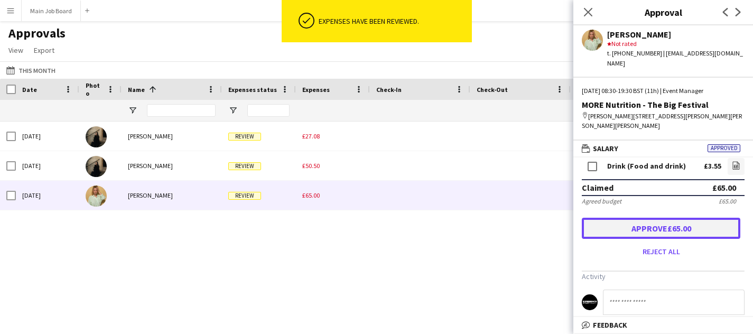
click at [684, 218] on button "Approve £65.00" at bounding box center [661, 228] width 159 height 21
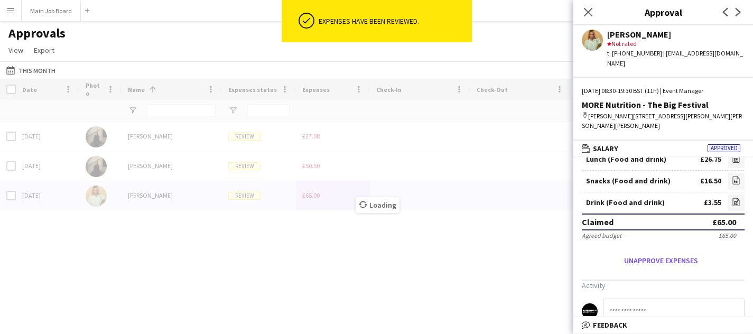
scroll to position [89, 0]
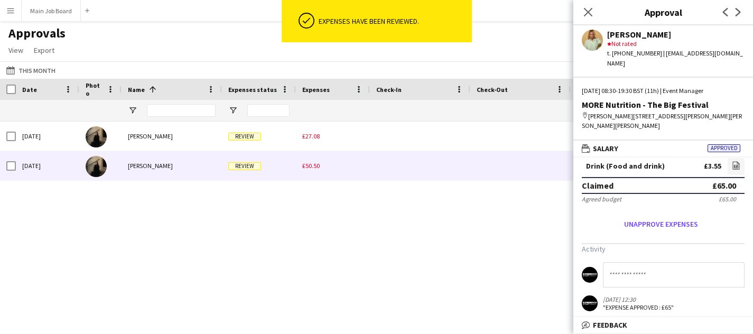
click at [314, 164] on span "£50.50" at bounding box center [310, 166] width 17 height 8
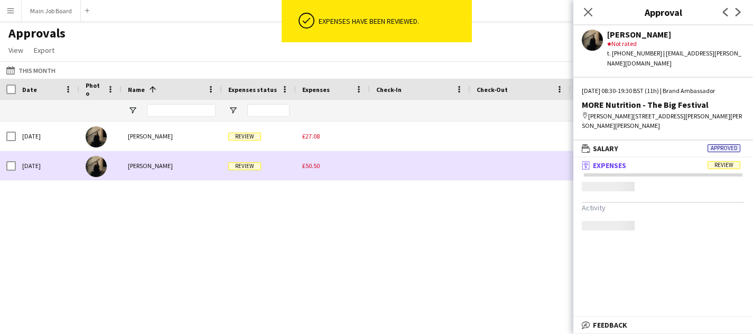
scroll to position [0, 0]
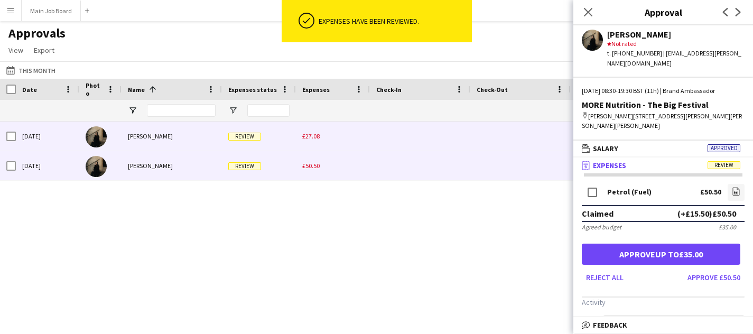
click at [311, 134] on span "£27.08" at bounding box center [310, 136] width 17 height 8
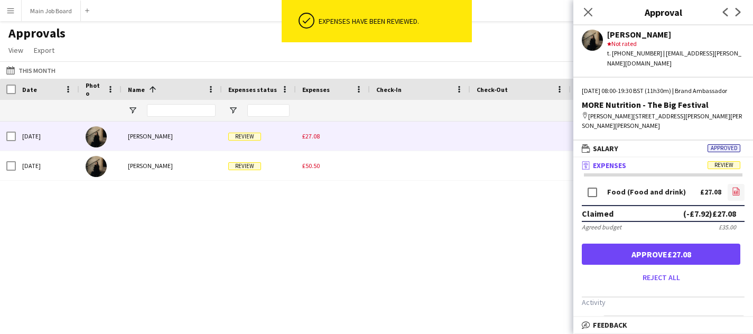
click at [734, 196] on icon "file-image" at bounding box center [736, 191] width 8 height 8
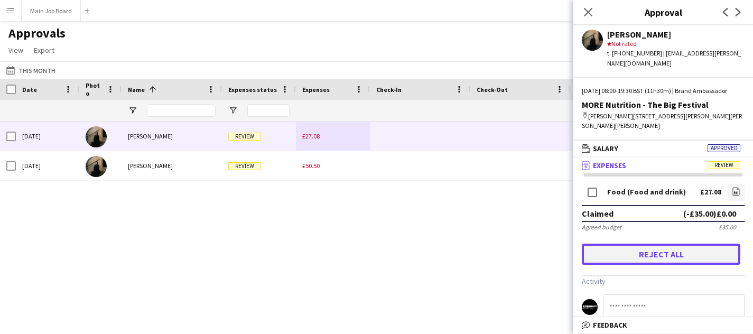
click at [679, 261] on button "Reject all" at bounding box center [661, 254] width 159 height 21
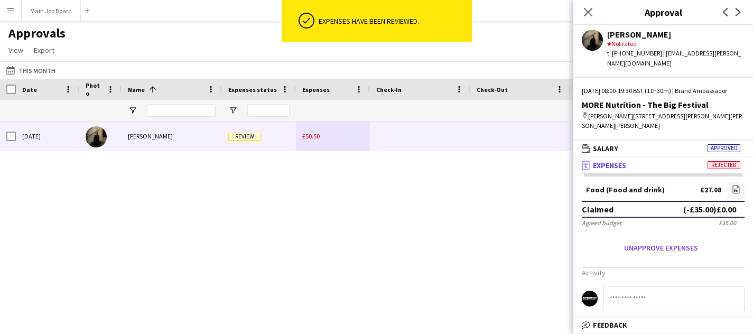
click at [310, 142] on div "£50.50" at bounding box center [333, 136] width 74 height 29
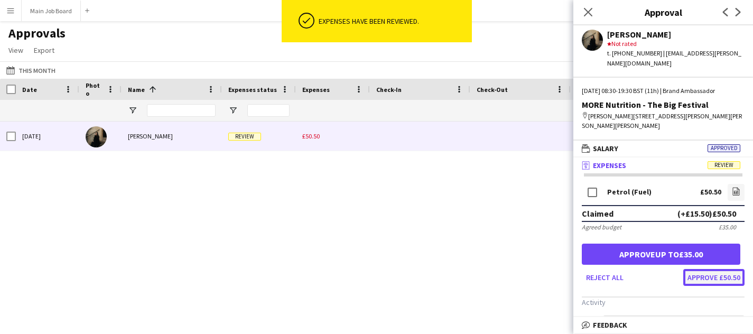
click at [727, 283] on button "Approve £50.50" at bounding box center [714, 277] width 61 height 17
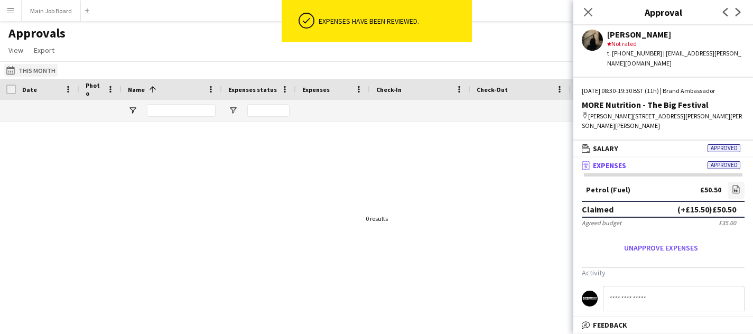
click at [32, 66] on button "This Month This Month" at bounding box center [30, 70] width 53 height 13
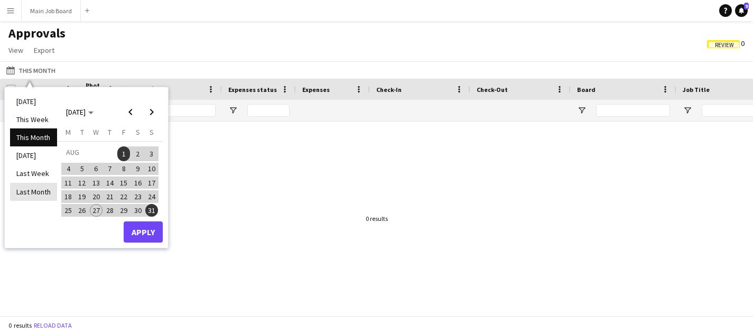
click at [27, 192] on li "Last Month" at bounding box center [33, 192] width 47 height 18
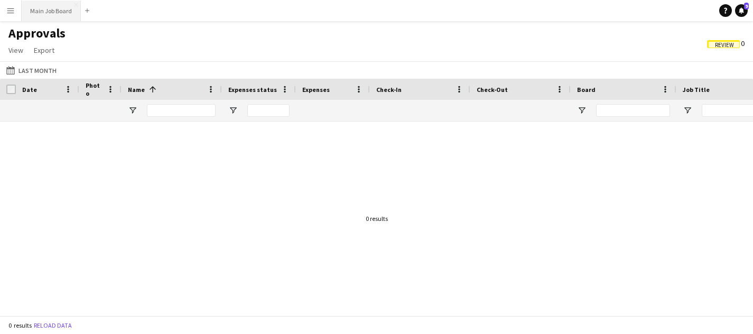
click at [34, 13] on button "Main Job Board Close" at bounding box center [51, 11] width 59 height 21
